Goal: Information Seeking & Learning: Learn about a topic

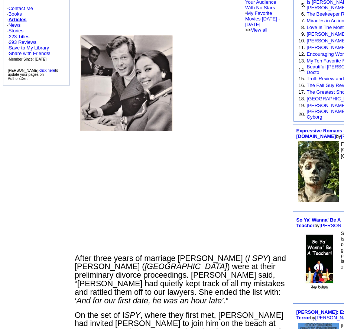
scroll to position [178, 0]
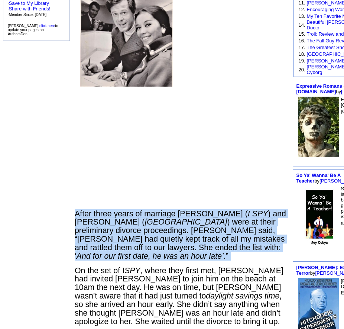
drag, startPoint x: 180, startPoint y: 212, endPoint x: 178, endPoint y: 267, distance: 55.4
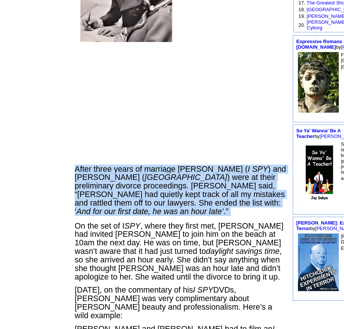
click at [165, 223] on td "After three years of marriage [PERSON_NAME] ( I SPY ) and [PERSON_NAME] ( [GEOG…" at bounding box center [180, 302] width 213 height 712
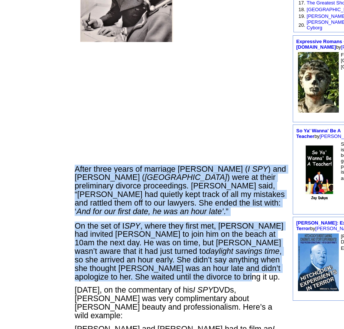
drag, startPoint x: 176, startPoint y: 167, endPoint x: 192, endPoint y: 282, distance: 116.3
click at [192, 282] on td "After three years of marriage [PERSON_NAME] ( I SPY ) and [PERSON_NAME] ( [GEOG…" at bounding box center [180, 302] width 213 height 712
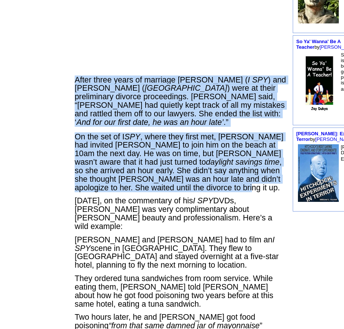
scroll to position [357, 0]
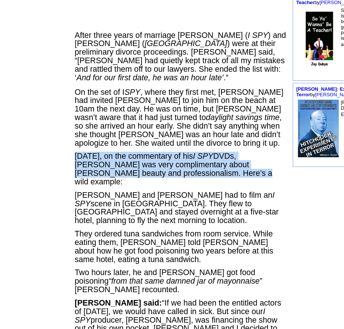
drag, startPoint x: 174, startPoint y: 156, endPoint x: 218, endPoint y: 181, distance: 50.1
click at [218, 181] on font "On the set of I SPY , where they first met, [PERSON_NAME] had invited [PERSON_N…" at bounding box center [181, 305] width 212 height 435
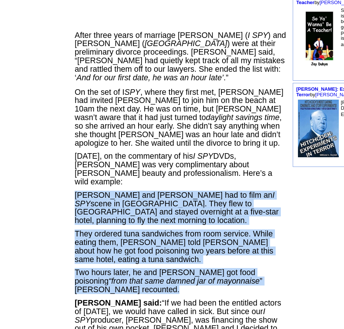
drag, startPoint x: 265, startPoint y: 186, endPoint x: 171, endPoint y: 276, distance: 130.3
click at [171, 276] on font "On the set of I SPY , where they first met, [PERSON_NAME] had invited [PERSON_N…" at bounding box center [181, 305] width 212 height 435
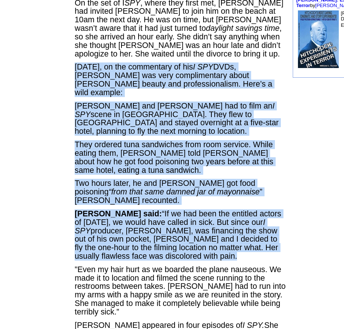
drag, startPoint x: 173, startPoint y: 237, endPoint x: 179, endPoint y: 65, distance: 172.8
click at [179, 65] on font "On the set of I SPY , where they first met, [PERSON_NAME] had invited [PERSON_N…" at bounding box center [181, 216] width 212 height 435
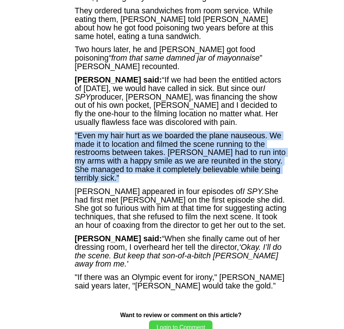
drag, startPoint x: 173, startPoint y: 109, endPoint x: 175, endPoint y: 166, distance: 56.9
click at [175, 166] on font "On the set of I SPY , where they first met, [PERSON_NAME] had invited [PERSON_N…" at bounding box center [181, 82] width 212 height 435
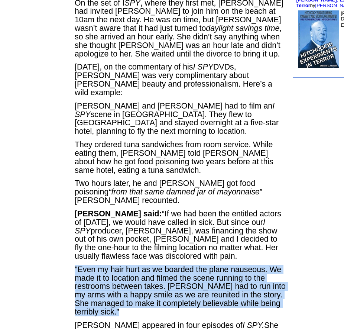
scroll to position [624, 0]
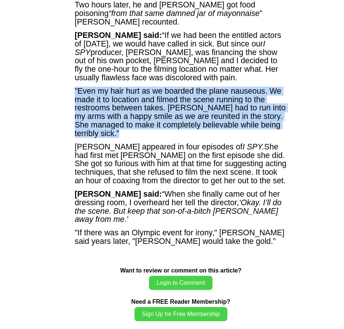
click at [182, 119] on font "On the set of I SPY , where they first met, [PERSON_NAME] had invited [PERSON_N…" at bounding box center [181, 38] width 212 height 435
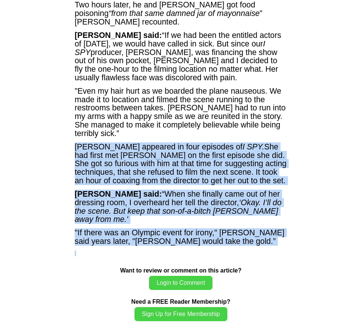
drag, startPoint x: 182, startPoint y: 119, endPoint x: 186, endPoint y: 227, distance: 108.5
click at [186, 227] on font "On the set of I SPY , where they first met, [PERSON_NAME] had invited [PERSON_N…" at bounding box center [181, 38] width 212 height 435
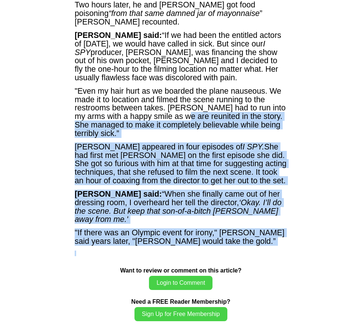
drag, startPoint x: 185, startPoint y: 236, endPoint x: 188, endPoint y: 94, distance: 141.6
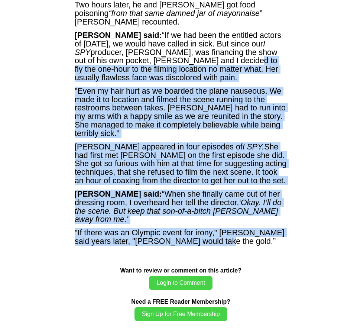
drag, startPoint x: 189, startPoint y: 39, endPoint x: 234, endPoint y: 213, distance: 179.9
click at [234, 213] on font "On the set of I SPY , where they first met, [PERSON_NAME] had invited [PERSON_N…" at bounding box center [181, 38] width 212 height 435
click at [241, 228] on p ""If there was an Olympic event for irony," [PERSON_NAME] said years later, "[PE…" at bounding box center [181, 236] width 212 height 17
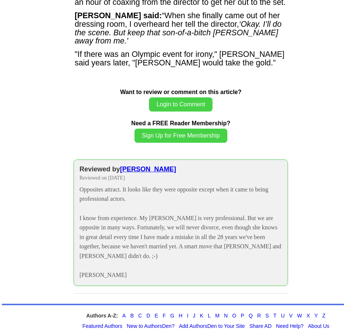
scroll to position [803, 0]
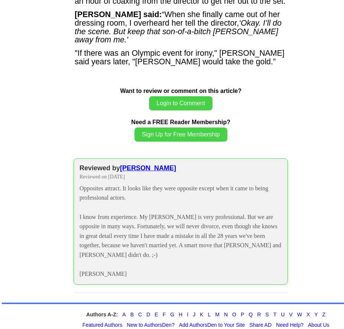
drag, startPoint x: 224, startPoint y: 168, endPoint x: 212, endPoint y: 148, distance: 23.0
click at [219, 182] on div "Reviewed by [PERSON_NAME] Reviewed on [DATE] Opposites attract. It looks like t…" at bounding box center [181, 221] width 214 height 126
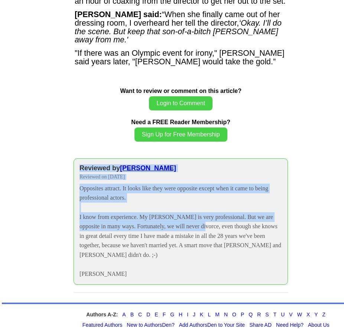
drag, startPoint x: 209, startPoint y: 124, endPoint x: 194, endPoint y: 152, distance: 31.1
click at [194, 184] on div "Want to review or comment on this article? Login to Comment Need a FREE Reader …" at bounding box center [181, 185] width 214 height 213
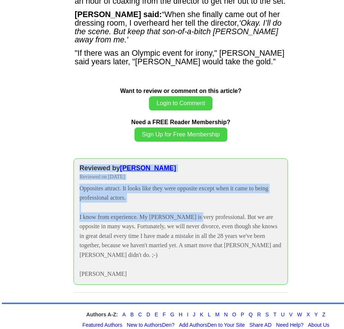
click at [192, 158] on div "Reviewed by [PERSON_NAME] Reviewed on [DATE] Opposites attract. It looks like t…" at bounding box center [181, 221] width 214 height 126
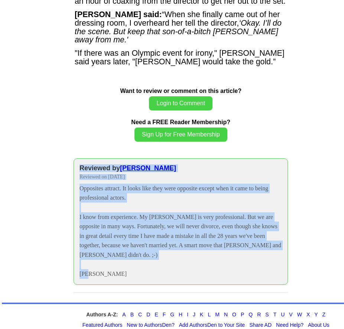
drag, startPoint x: 188, startPoint y: 139, endPoint x: 188, endPoint y: 250, distance: 110.7
click at [188, 250] on div "Want to review or comment on this article? Login to Comment Need a FREE Reader …" at bounding box center [181, 185] width 214 height 213
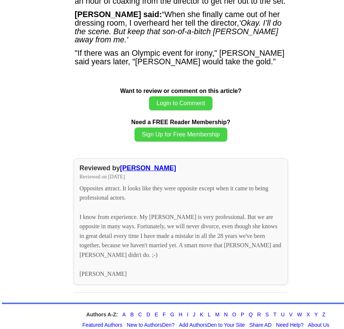
drag, startPoint x: 161, startPoint y: 259, endPoint x: 175, endPoint y: 259, distance: 14.1
click at [175, 260] on div "Reviewed by [PERSON_NAME] Reviewed on [DATE] Opposites attract. It looks like t…" at bounding box center [181, 225] width 214 height 134
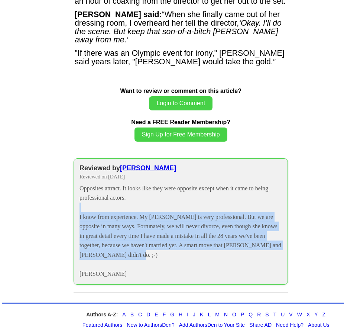
drag, startPoint x: 180, startPoint y: 175, endPoint x: 179, endPoint y: 224, distance: 49.0
click at [179, 224] on div "Opposites attract. It looks like they were opposite except when it came to bein…" at bounding box center [180, 231] width 202 height 95
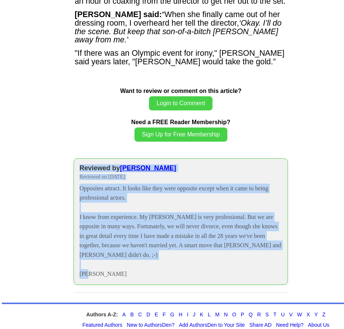
drag, startPoint x: 179, startPoint y: 126, endPoint x: 175, endPoint y: 248, distance: 122.3
click at [175, 248] on div "Want to review or comment on this article? Login to Comment Need a FREE Reader …" at bounding box center [181, 185] width 214 height 213
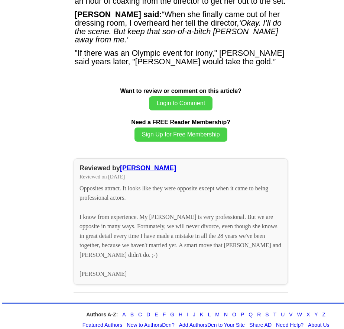
drag, startPoint x: 180, startPoint y: 264, endPoint x: 185, endPoint y: 128, distance: 136.1
click at [185, 128] on div "Want to review or comment on this article? Login to Comment Need a FREE Reader …" at bounding box center [181, 185] width 214 height 213
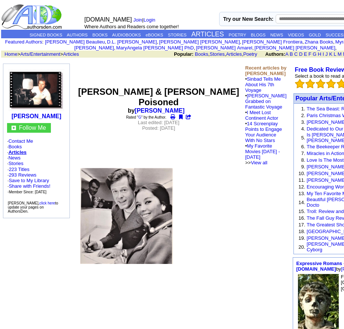
scroll to position [0, 0]
